Goal: Task Accomplishment & Management: Manage account settings

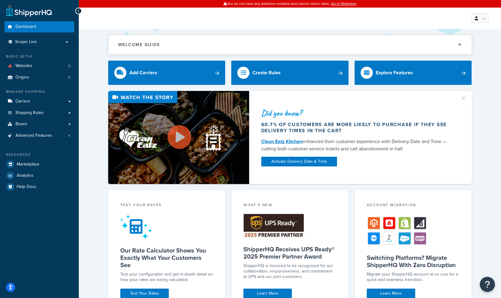
click at [66, 40] on p "Scope: Live" at bounding box center [39, 41] width 64 height 5
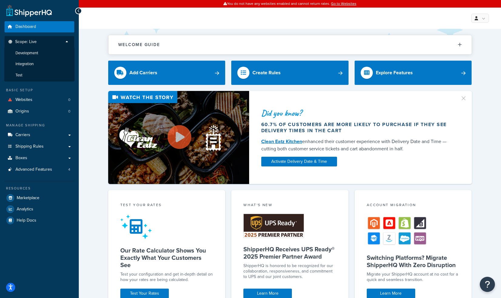
click at [30, 72] on li "Test" at bounding box center [39, 75] width 70 height 11
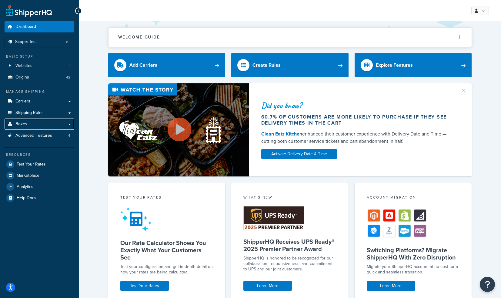
click at [31, 122] on link "Boxes" at bounding box center [40, 124] width 70 height 11
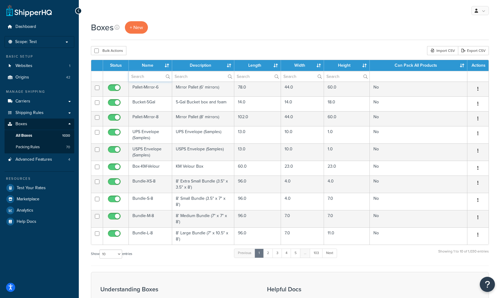
click at [148, 77] on input "text" at bounding box center [150, 76] width 43 height 10
click at [183, 79] on input "text" at bounding box center [203, 76] width 62 height 10
type input "1"
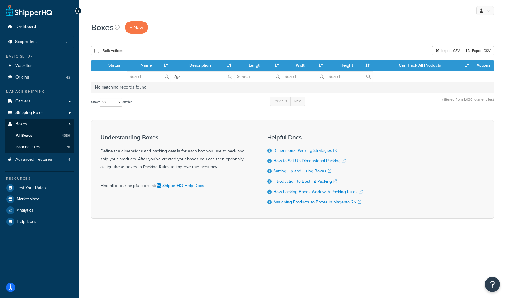
click at [230, 77] on label "2gal" at bounding box center [202, 76] width 63 height 10
click at [230, 77] on input "2gal" at bounding box center [202, 76] width 63 height 10
type input "2"
click at [229, 75] on label "2" at bounding box center [202, 76] width 63 height 10
click at [229, 75] on input "2" at bounding box center [202, 76] width 63 height 10
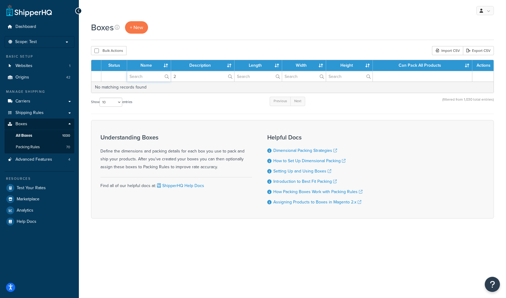
click at [144, 77] on input "text" at bounding box center [149, 76] width 44 height 10
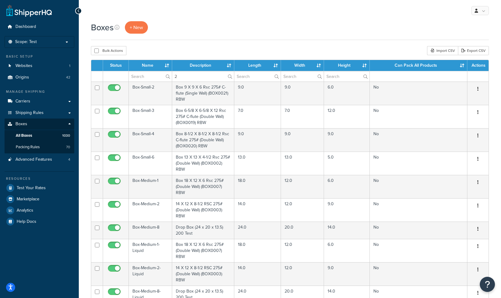
click at [234, 41] on div "Boxes + New Bulk Actions Duplicate [GEOGRAPHIC_DATA] Import CSV Export CSV Cont…" at bounding box center [290, 235] width 422 height 429
click at [136, 78] on input "text" at bounding box center [150, 76] width 43 height 10
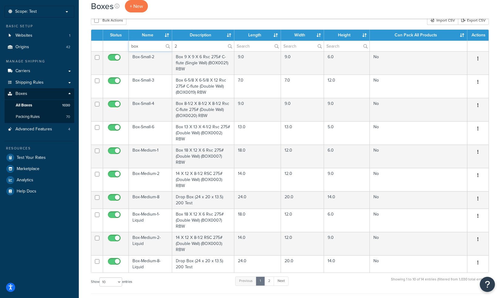
scroll to position [91, 0]
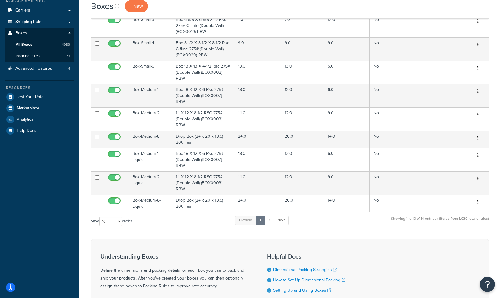
type input "box"
click at [119, 219] on select "10 15 25 50 100 1000" at bounding box center [110, 221] width 23 height 9
select select "100"
click at [100, 217] on select "10 15 25 50 100 1000" at bounding box center [110, 221] width 23 height 9
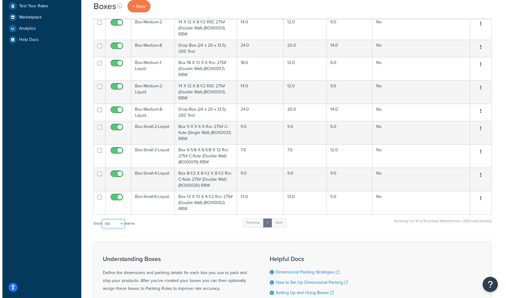
scroll to position [0, 0]
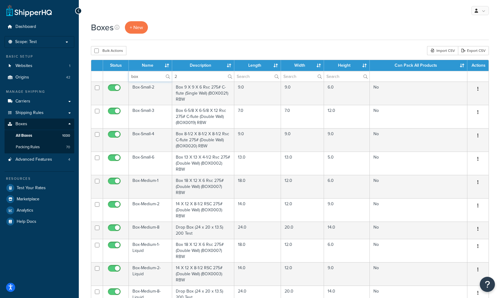
click at [155, 77] on input "box" at bounding box center [150, 76] width 43 height 10
drag, startPoint x: 154, startPoint y: 76, endPoint x: 115, endPoint y: 73, distance: 39.6
click at [115, 73] on tr "box 2" at bounding box center [289, 76] width 397 height 11
type input "B"
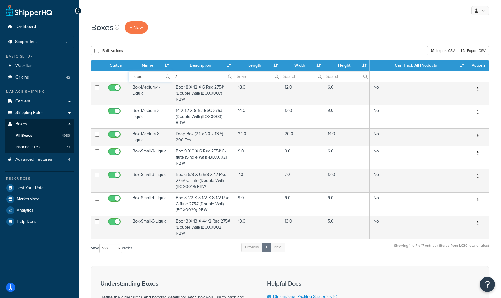
drag, startPoint x: 152, startPoint y: 79, endPoint x: 100, endPoint y: 77, distance: 52.2
click at [100, 77] on tr "Liquid 2" at bounding box center [289, 76] width 397 height 11
type input "paint"
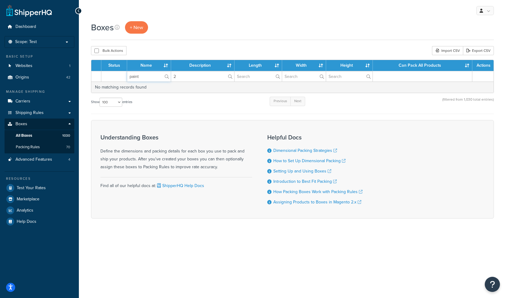
drag, startPoint x: 151, startPoint y: 79, endPoint x: 87, endPoint y: 76, distance: 64.6
click at [87, 76] on div "Boxes + New Bulk Actions Duplicate [GEOGRAPHIC_DATA] Import CSV Export CSV Cont…" at bounding box center [292, 130] width 427 height 219
drag, startPoint x: 182, startPoint y: 78, endPoint x: 165, endPoint y: 74, distance: 17.4
click at [165, 74] on tr "2" at bounding box center [292, 76] width 402 height 11
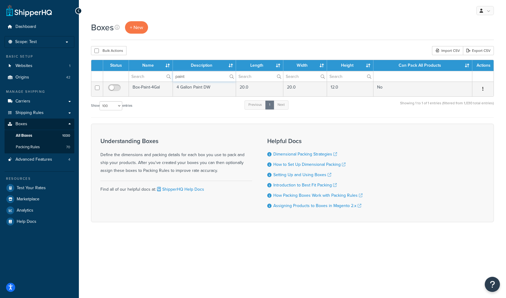
type input "paint"
click at [160, 87] on td "Box-Paint-4Gal" at bounding box center [151, 89] width 44 height 15
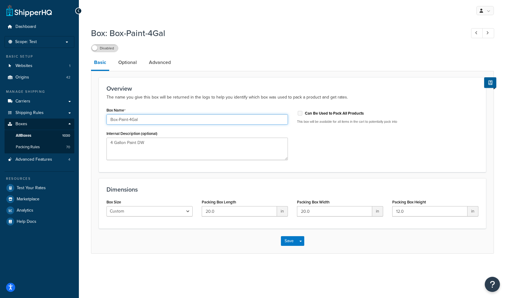
click at [141, 121] on input "Box-Paint-4Gal" at bounding box center [196, 119] width 181 height 10
type input "Box-Paint"
click button "Save" at bounding box center [289, 241] width 16 height 10
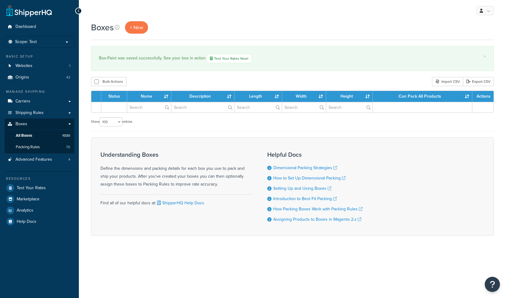
select select "100"
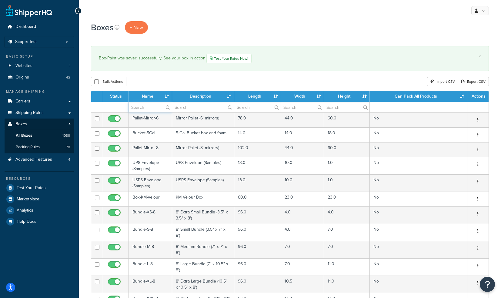
click at [138, 109] on input "text" at bounding box center [150, 107] width 43 height 10
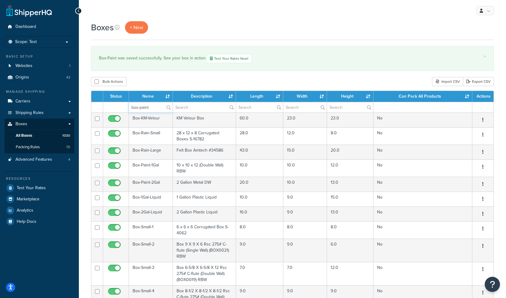
type input "box-paint"
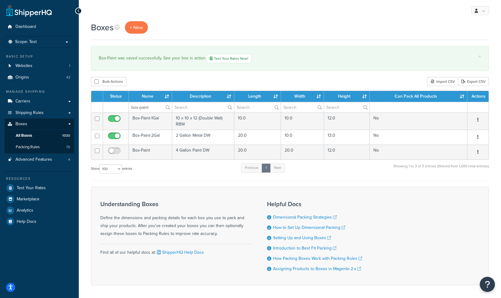
click at [164, 133] on td "Box-Paint-2Gal" at bounding box center [150, 137] width 43 height 15
